Goal: Information Seeking & Learning: Learn about a topic

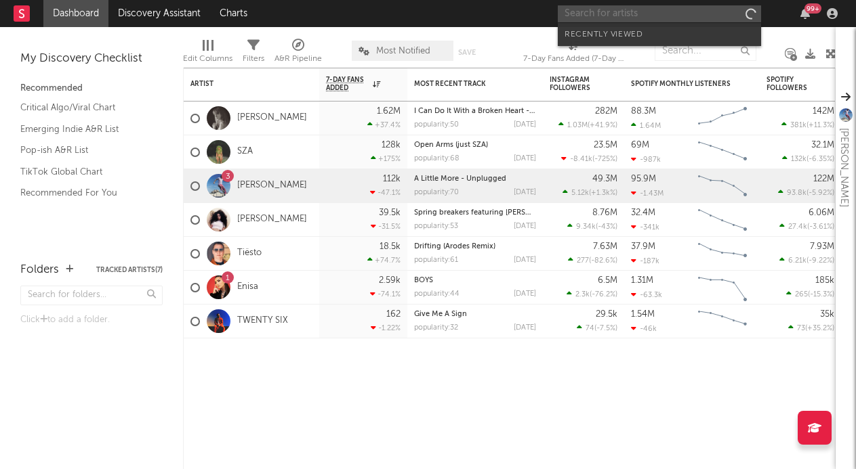
click at [650, 14] on input "text" at bounding box center [659, 13] width 203 height 17
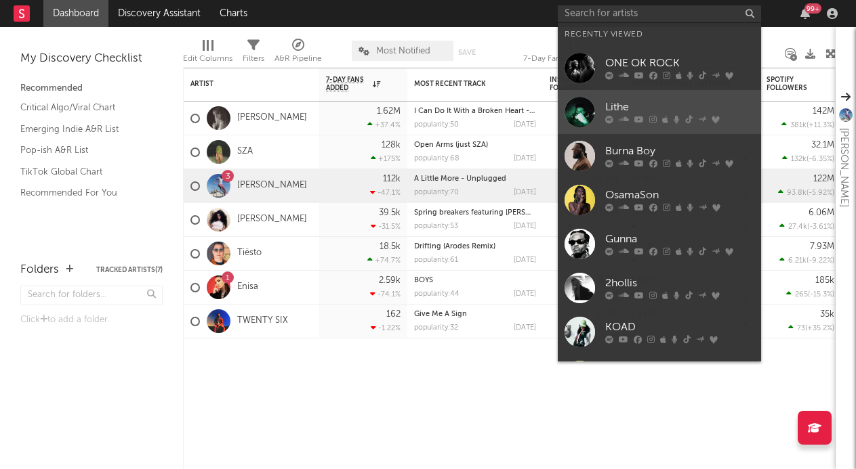
click at [649, 112] on div "Lithe" at bounding box center [679, 108] width 149 height 16
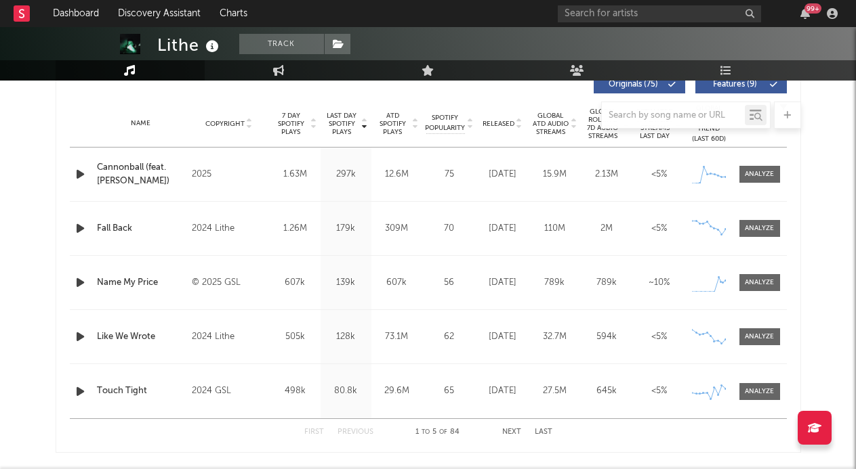
scroll to position [423, 0]
click at [764, 175] on div at bounding box center [759, 174] width 29 height 10
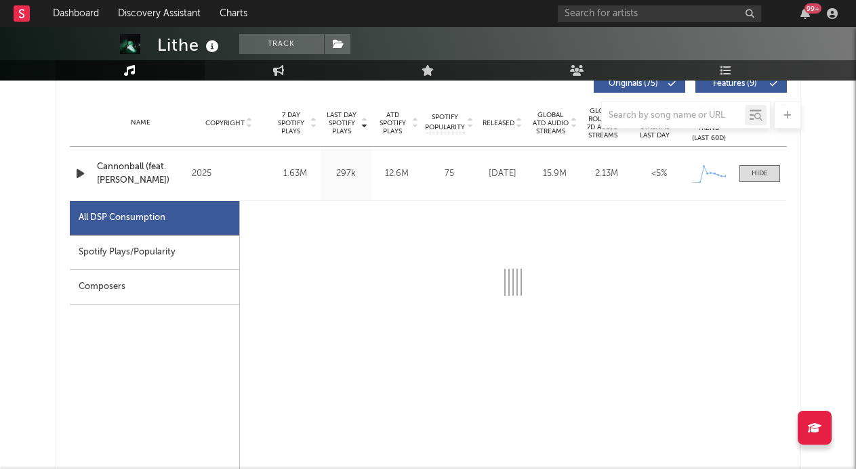
select select "1w"
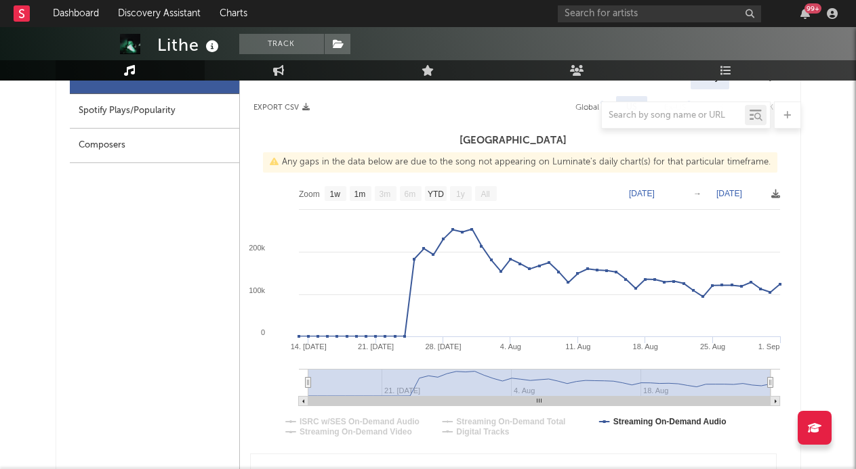
select select "6m"
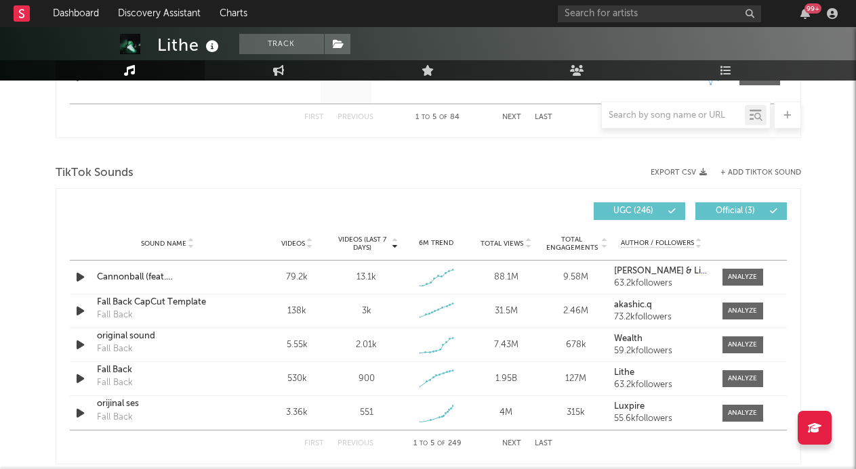
scroll to position [1499, 0]
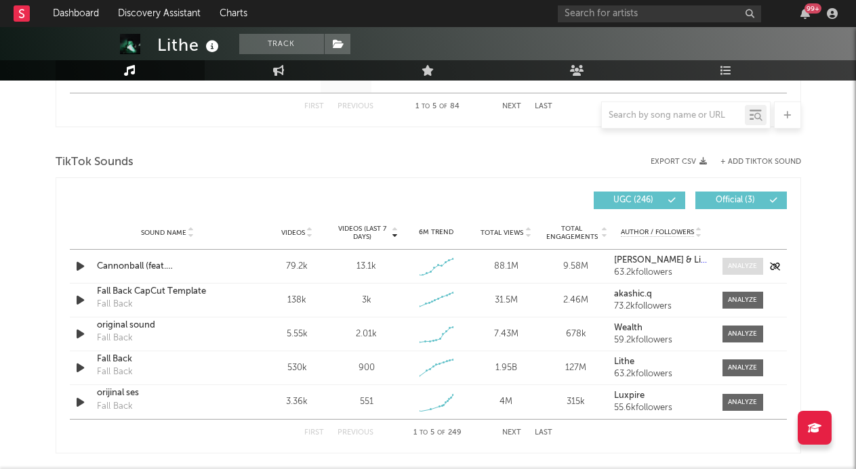
click at [740, 265] on div at bounding box center [742, 267] width 29 height 10
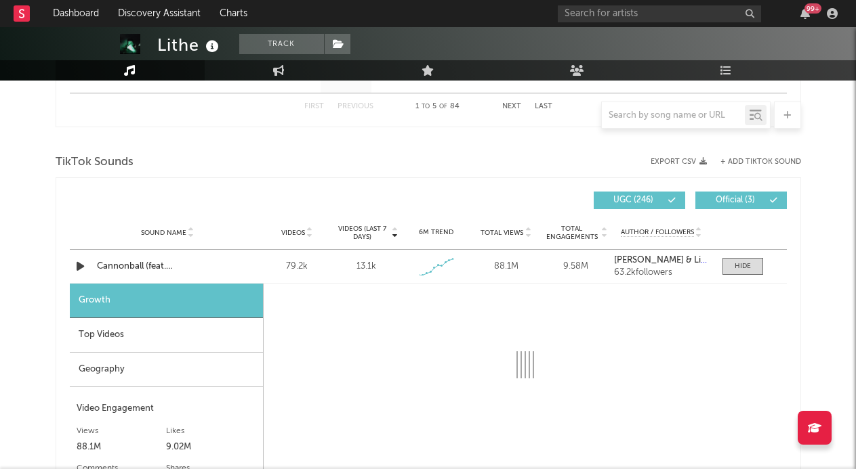
select select "1w"
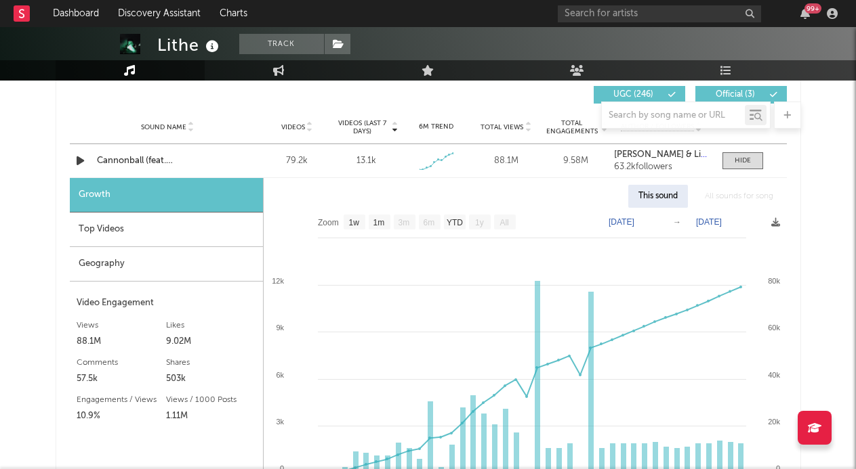
scroll to position [1604, 0]
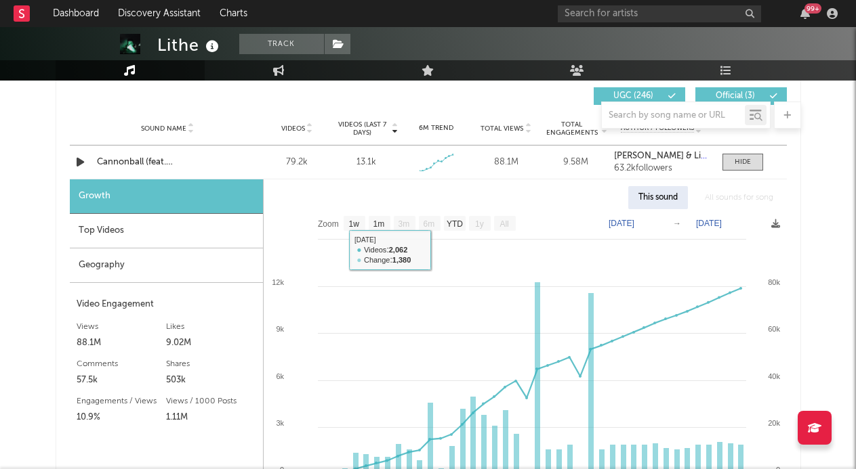
click at [212, 247] on div "Top Videos" at bounding box center [166, 231] width 193 height 35
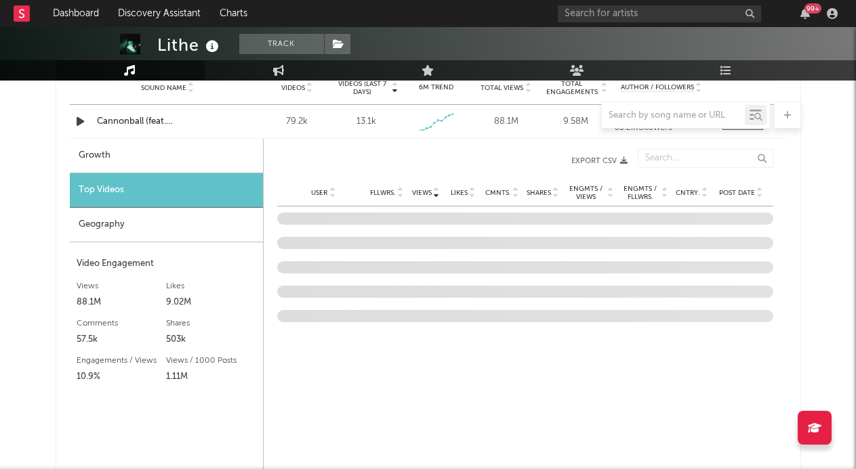
scroll to position [1645, 0]
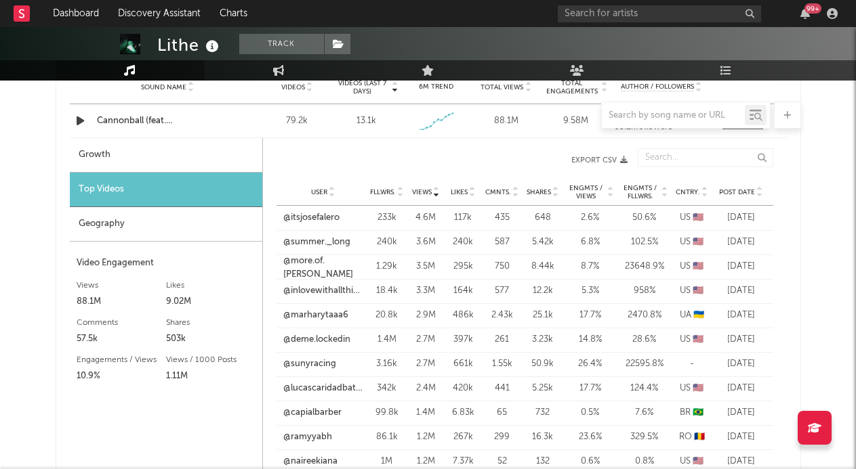
click at [541, 190] on span "Shares" at bounding box center [538, 192] width 24 height 8
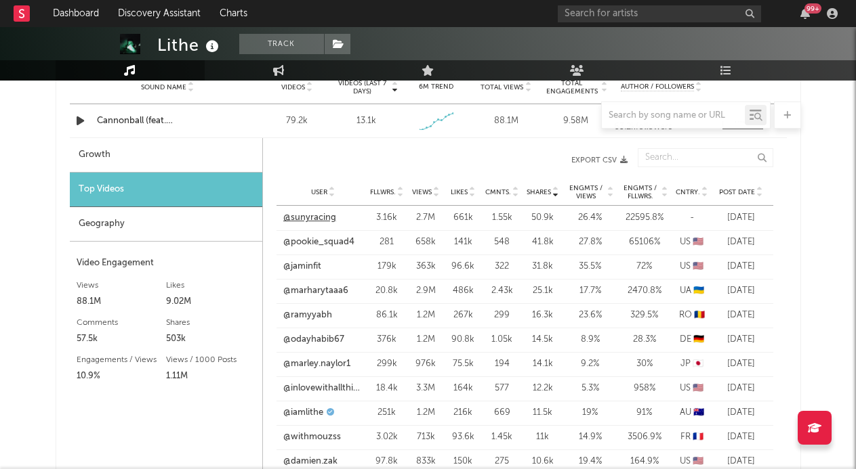
click at [324, 216] on link "@sunyracing" at bounding box center [309, 218] width 53 height 14
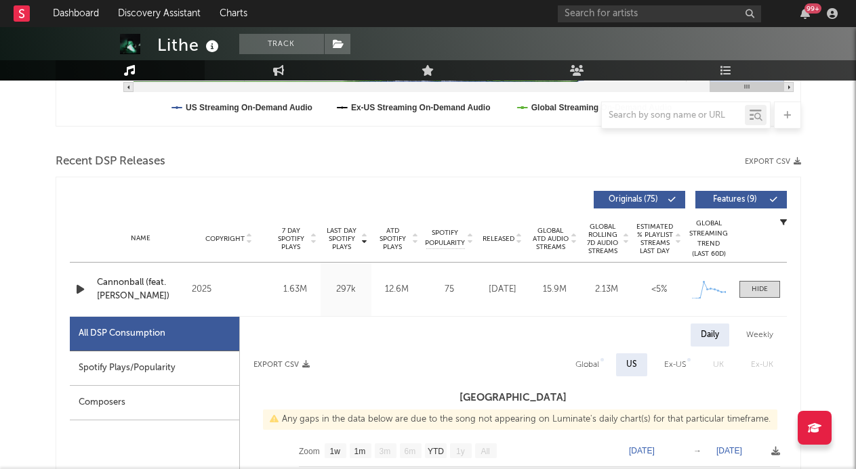
scroll to position [398, 0]
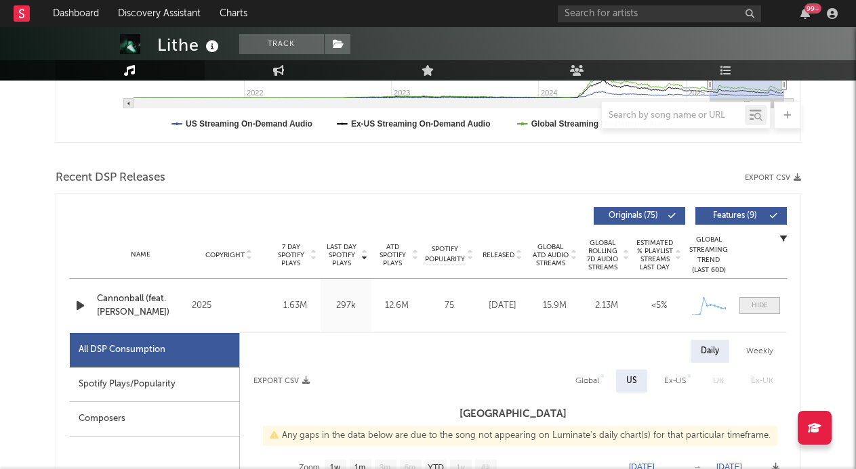
click at [751, 308] on div at bounding box center [759, 306] width 16 height 10
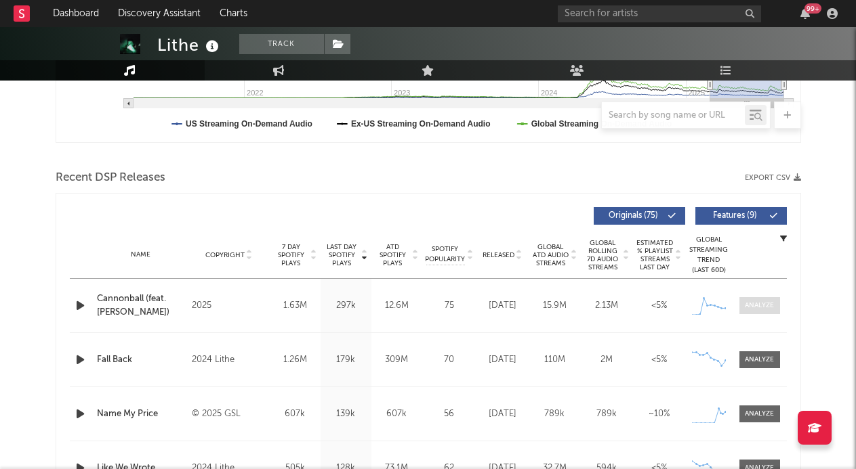
click at [751, 302] on div at bounding box center [759, 306] width 29 height 10
select select "1w"
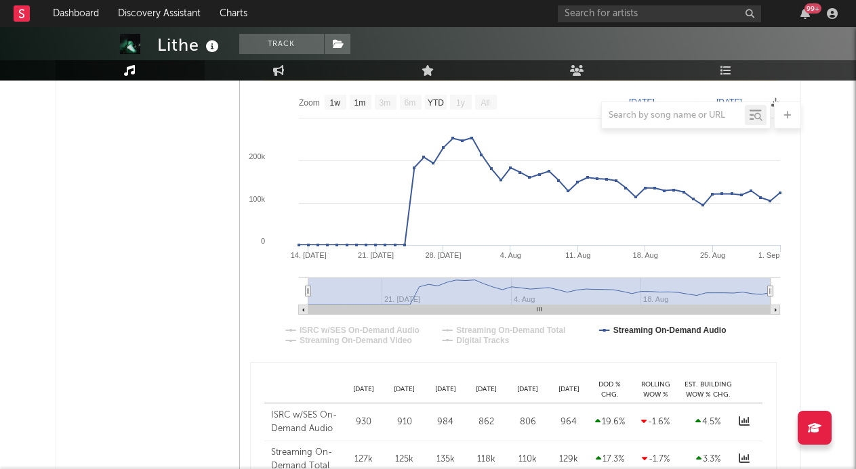
scroll to position [737, 0]
